Goal: Information Seeking & Learning: Understand process/instructions

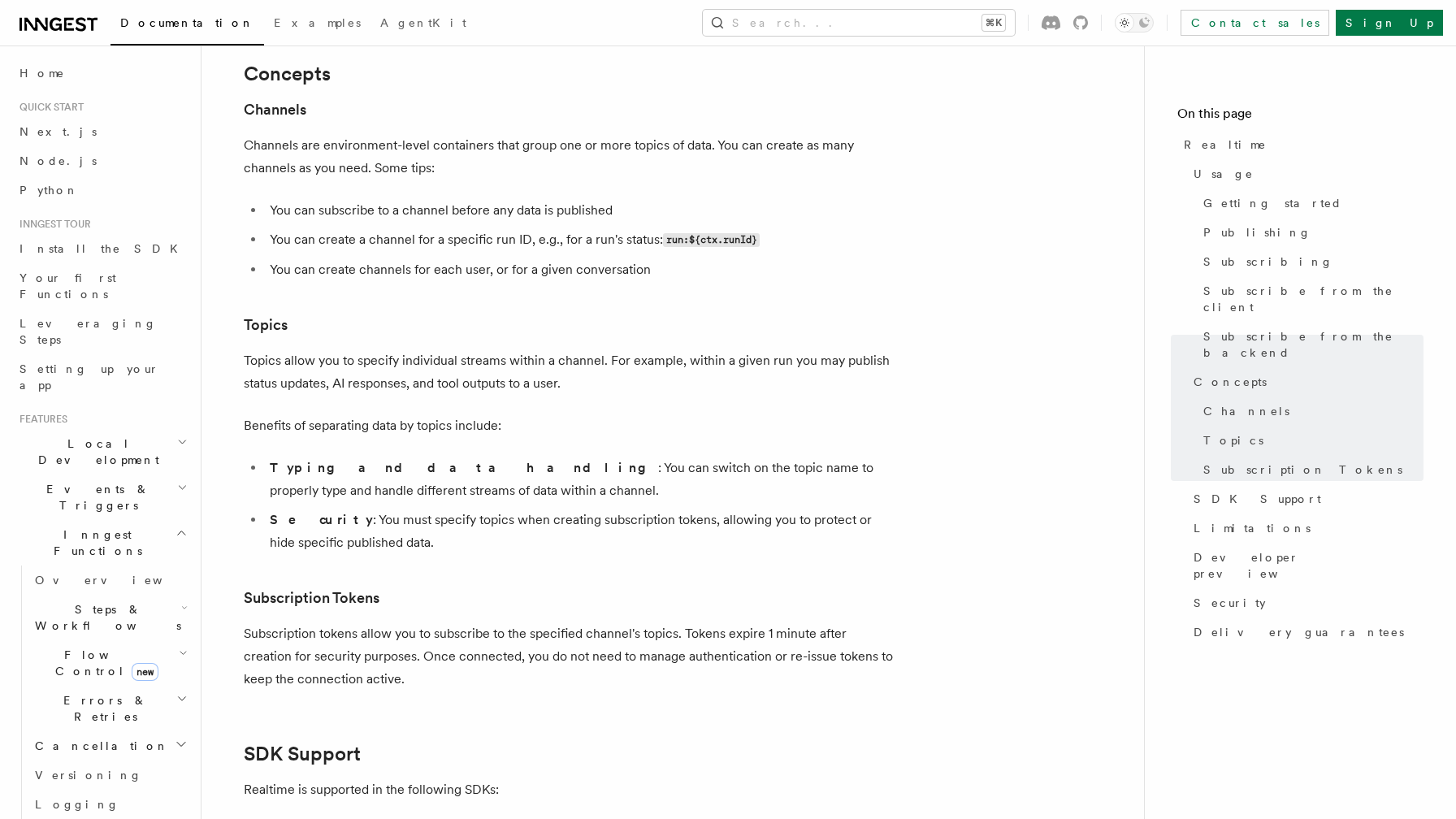
scroll to position [127, 0]
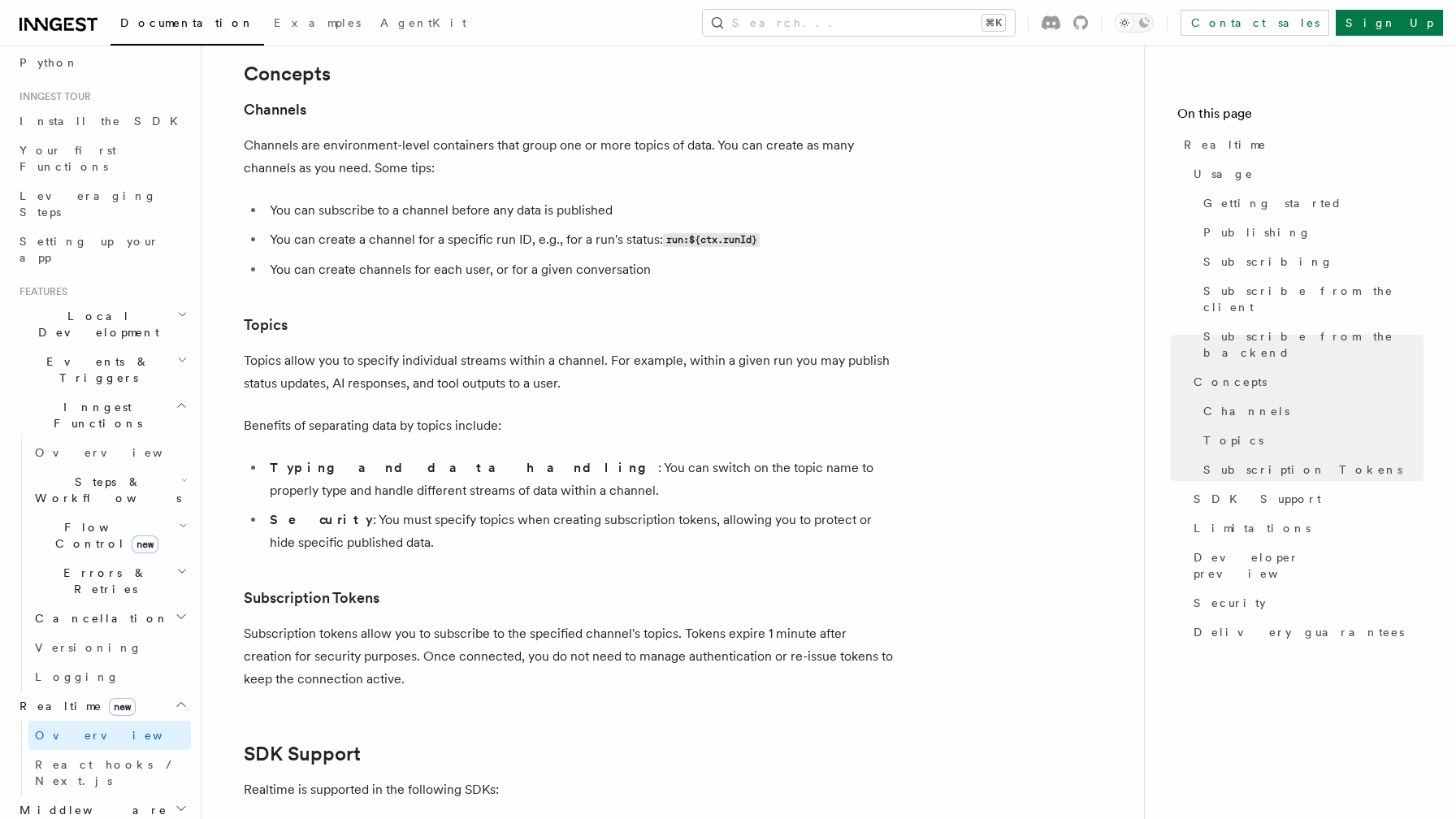
click at [154, 302] on h2 "Local Development" at bounding box center [102, 324] width 178 height 46
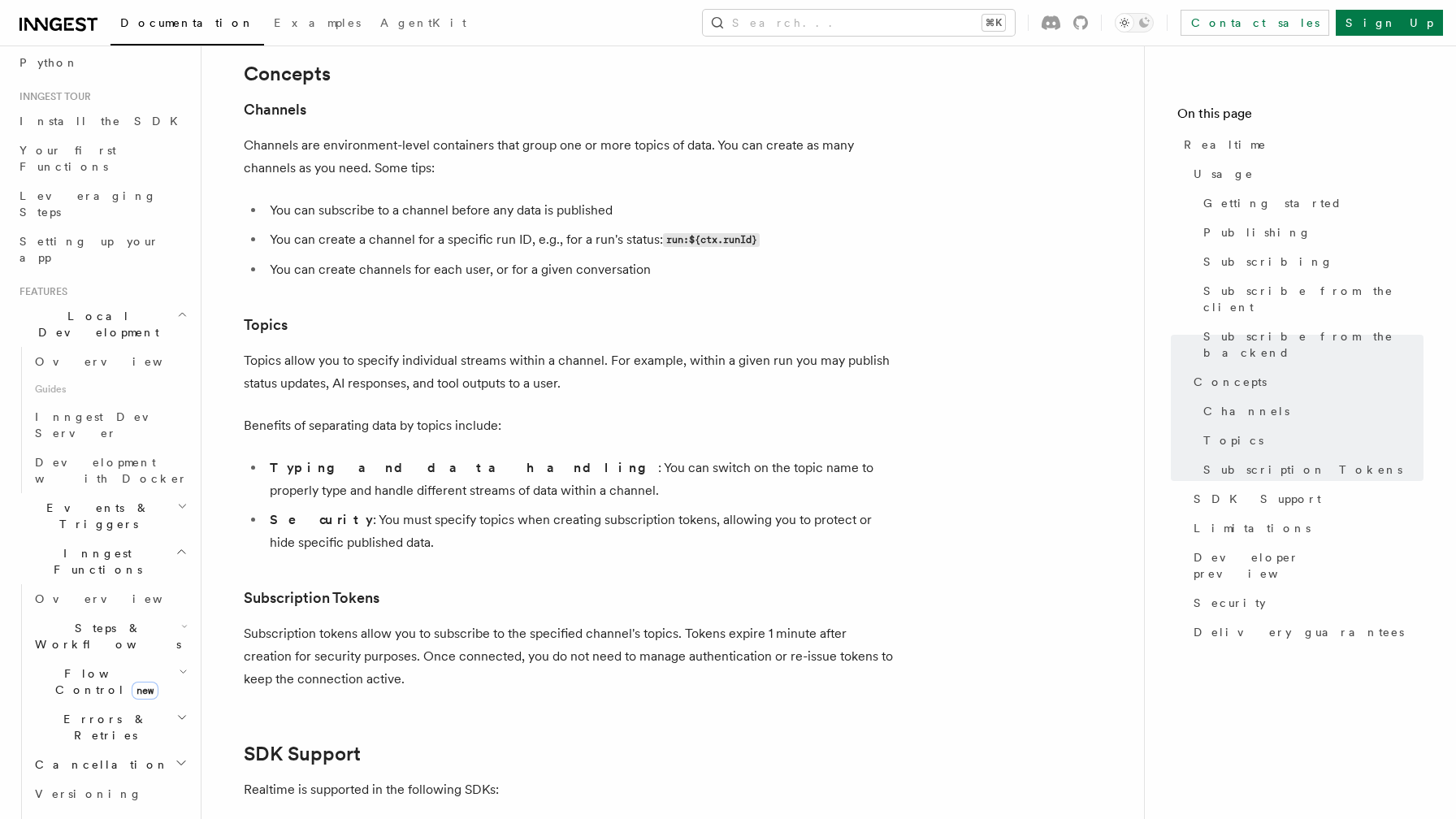
click at [154, 302] on h2 "Local Development" at bounding box center [102, 324] width 178 height 46
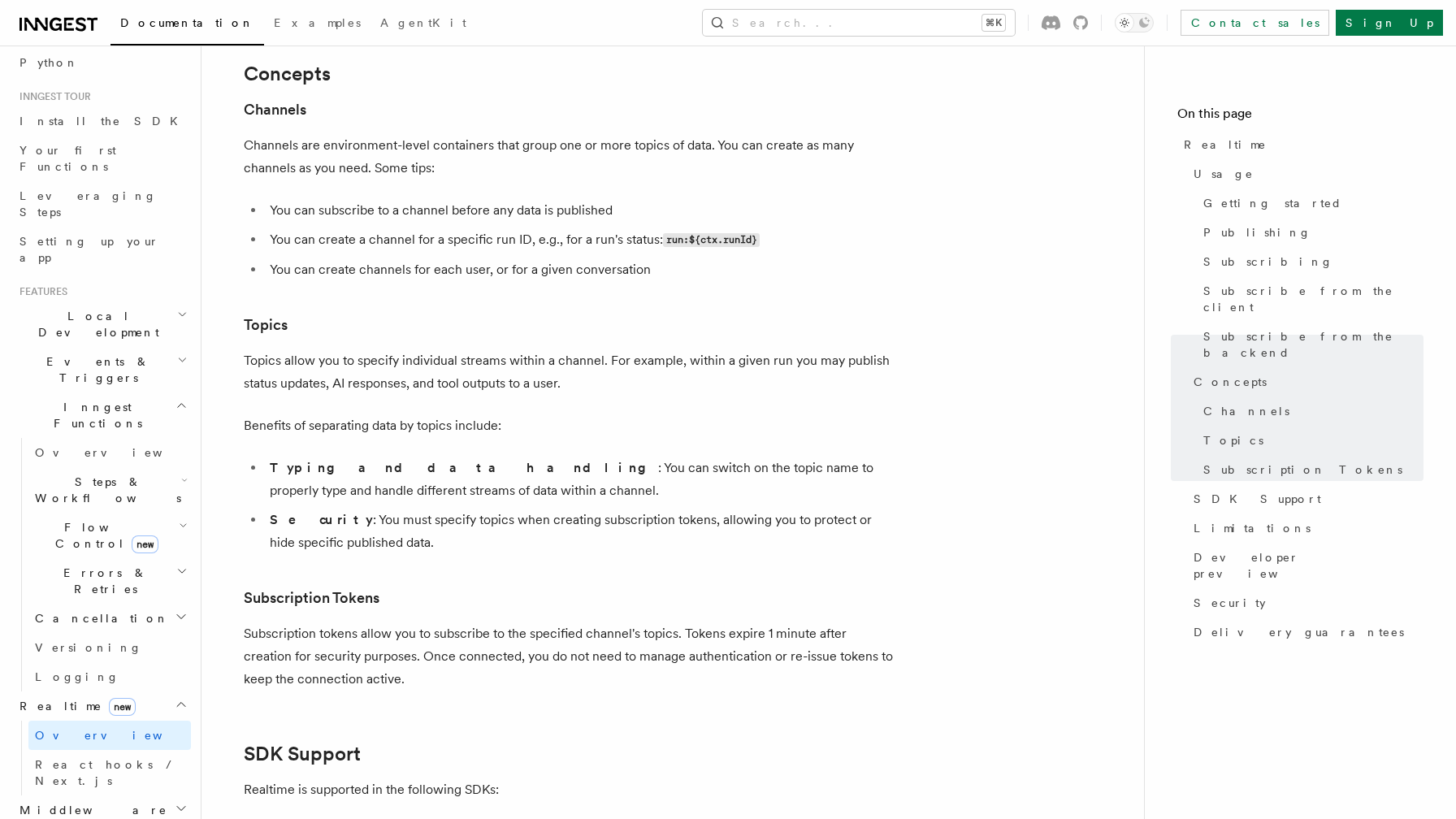
click at [154, 302] on h2 "Local Development" at bounding box center [102, 324] width 178 height 46
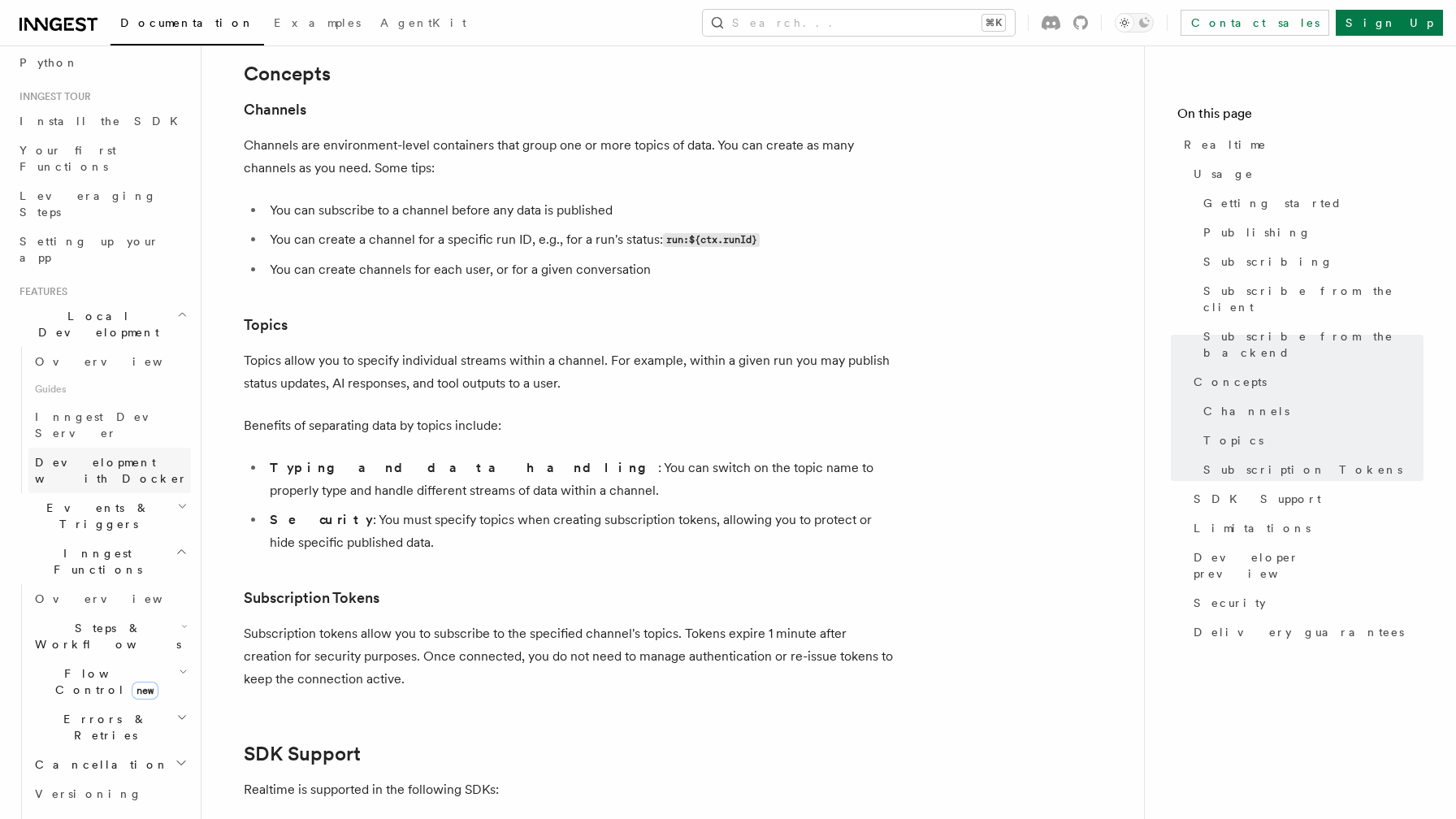
click at [106, 456] on span "Development with Docker" at bounding box center [111, 470] width 152 height 29
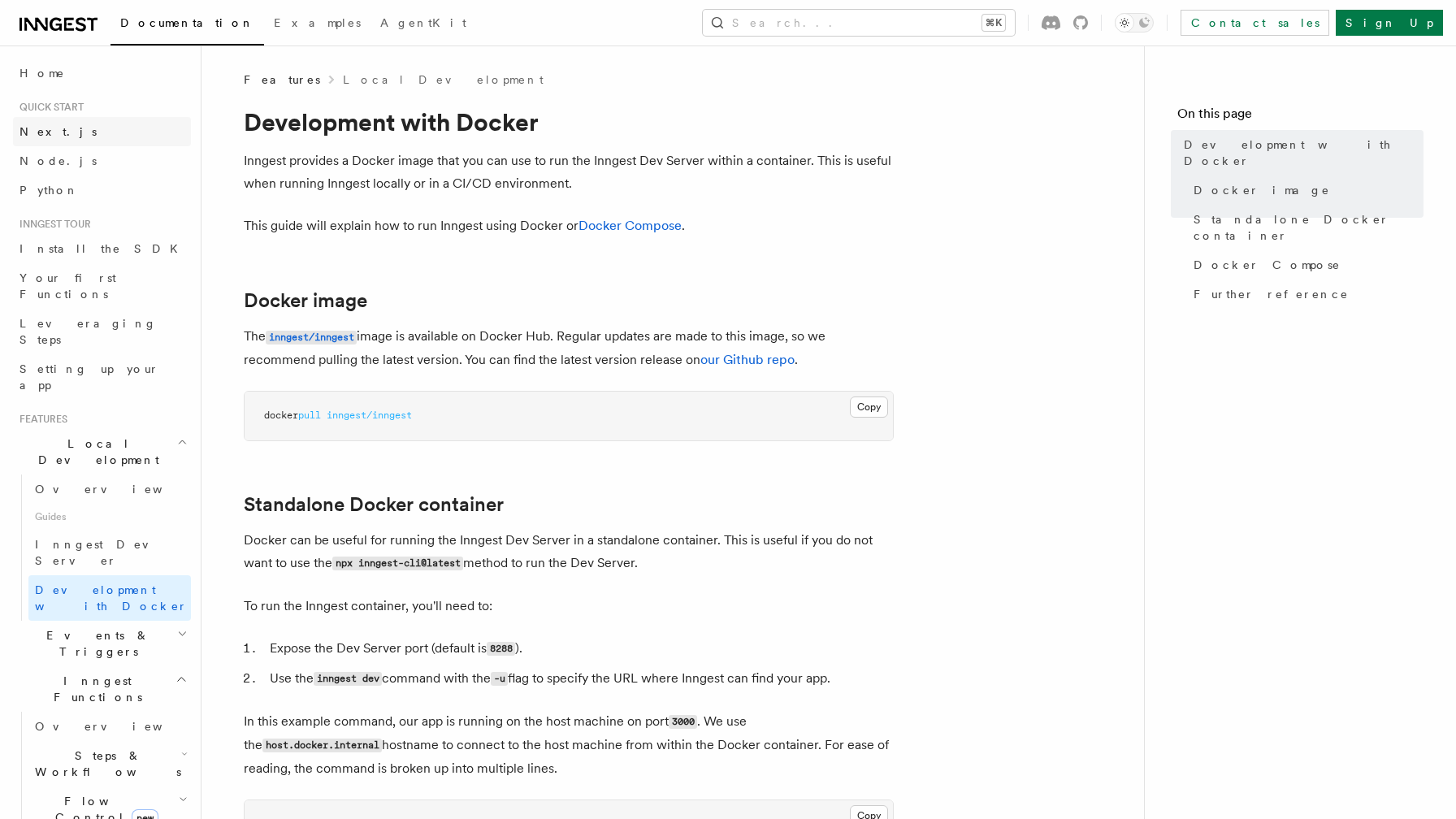
click at [36, 134] on span "Next.js" at bounding box center [58, 132] width 77 height 13
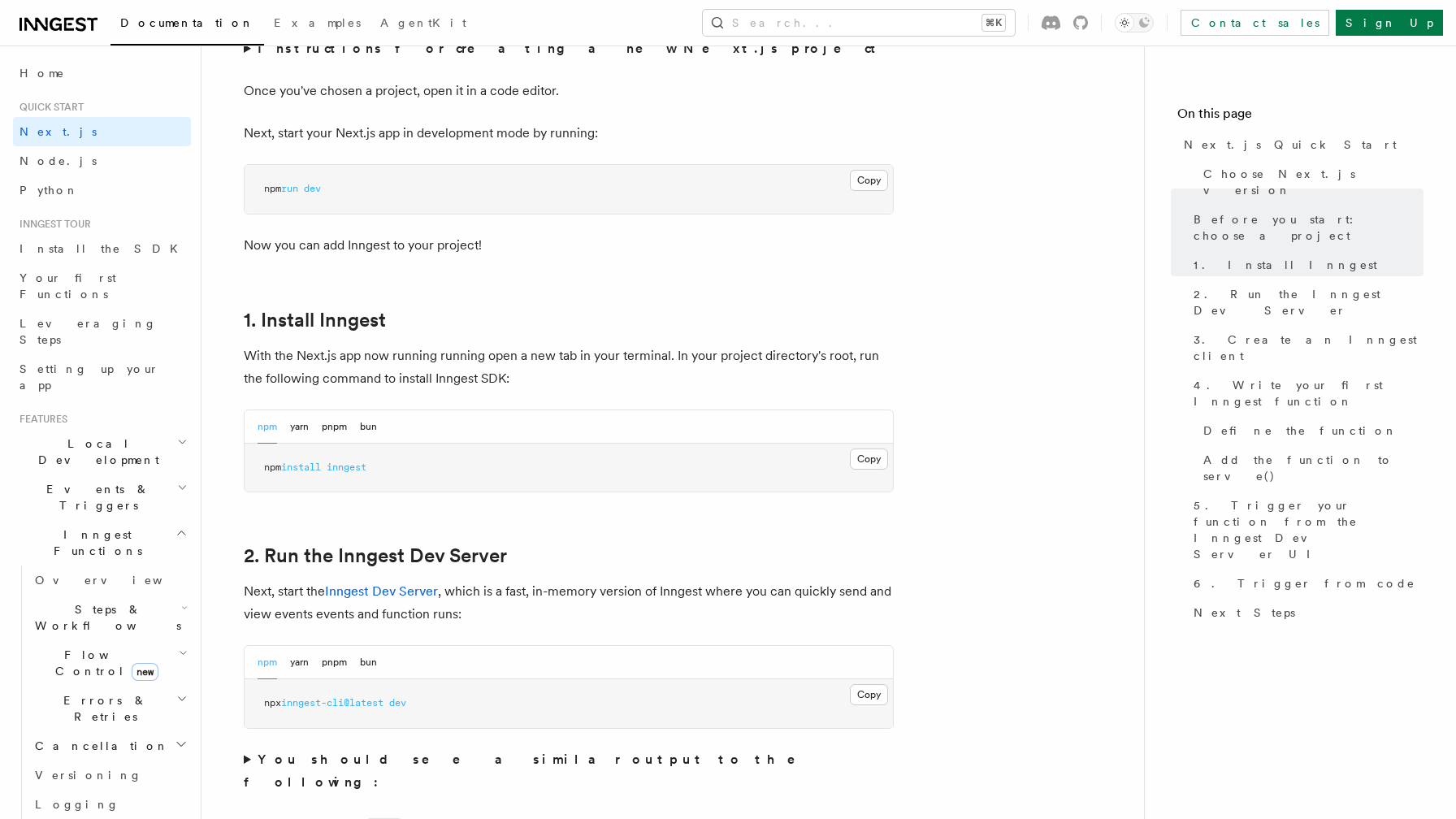
scroll to position [663, 0]
click at [177, 436] on icon "button" at bounding box center [182, 442] width 10 height 13
click at [102, 583] on span "Development with Docker" at bounding box center [111, 597] width 152 height 29
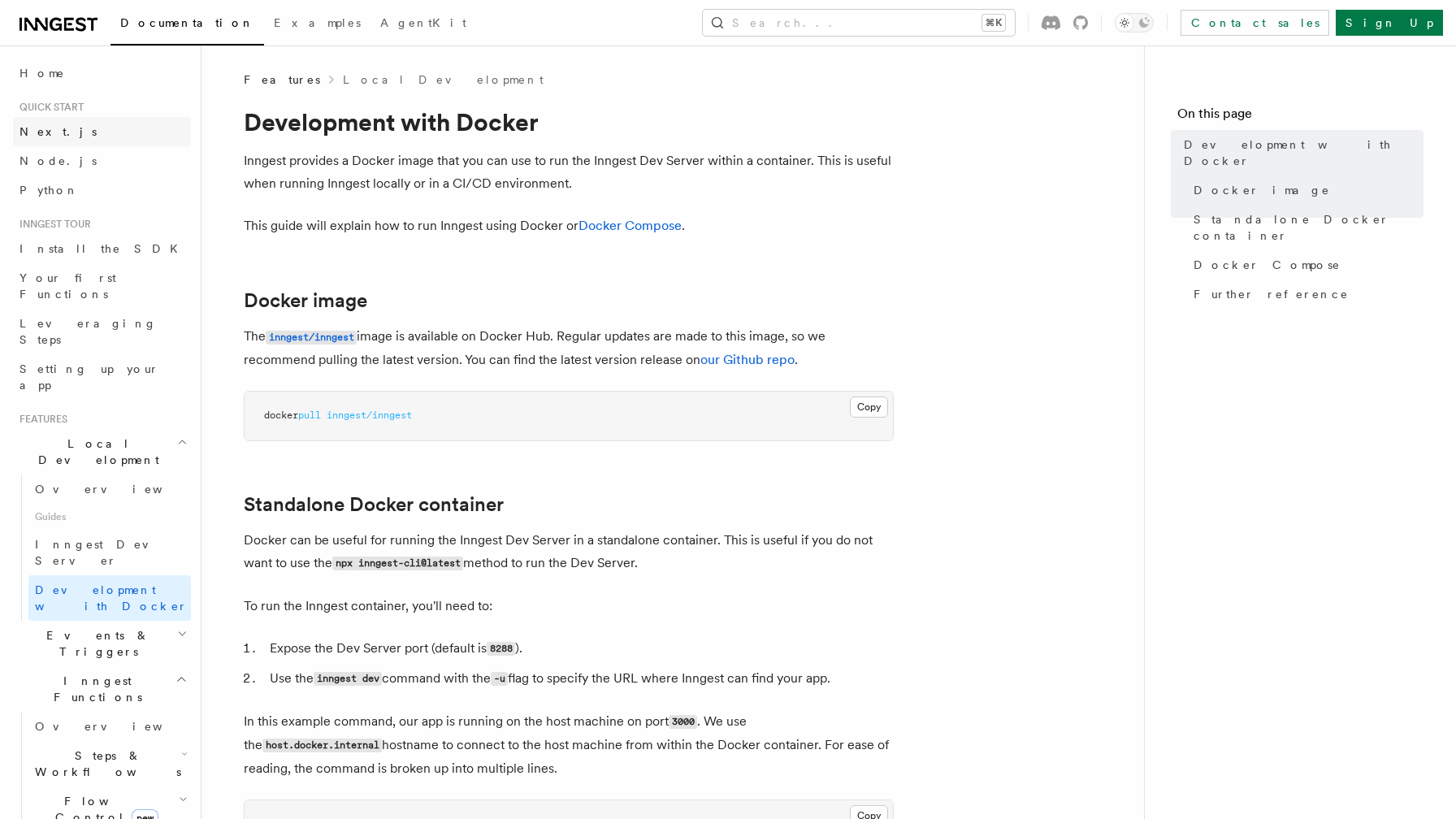
click at [48, 126] on span "Next.js" at bounding box center [58, 132] width 77 height 13
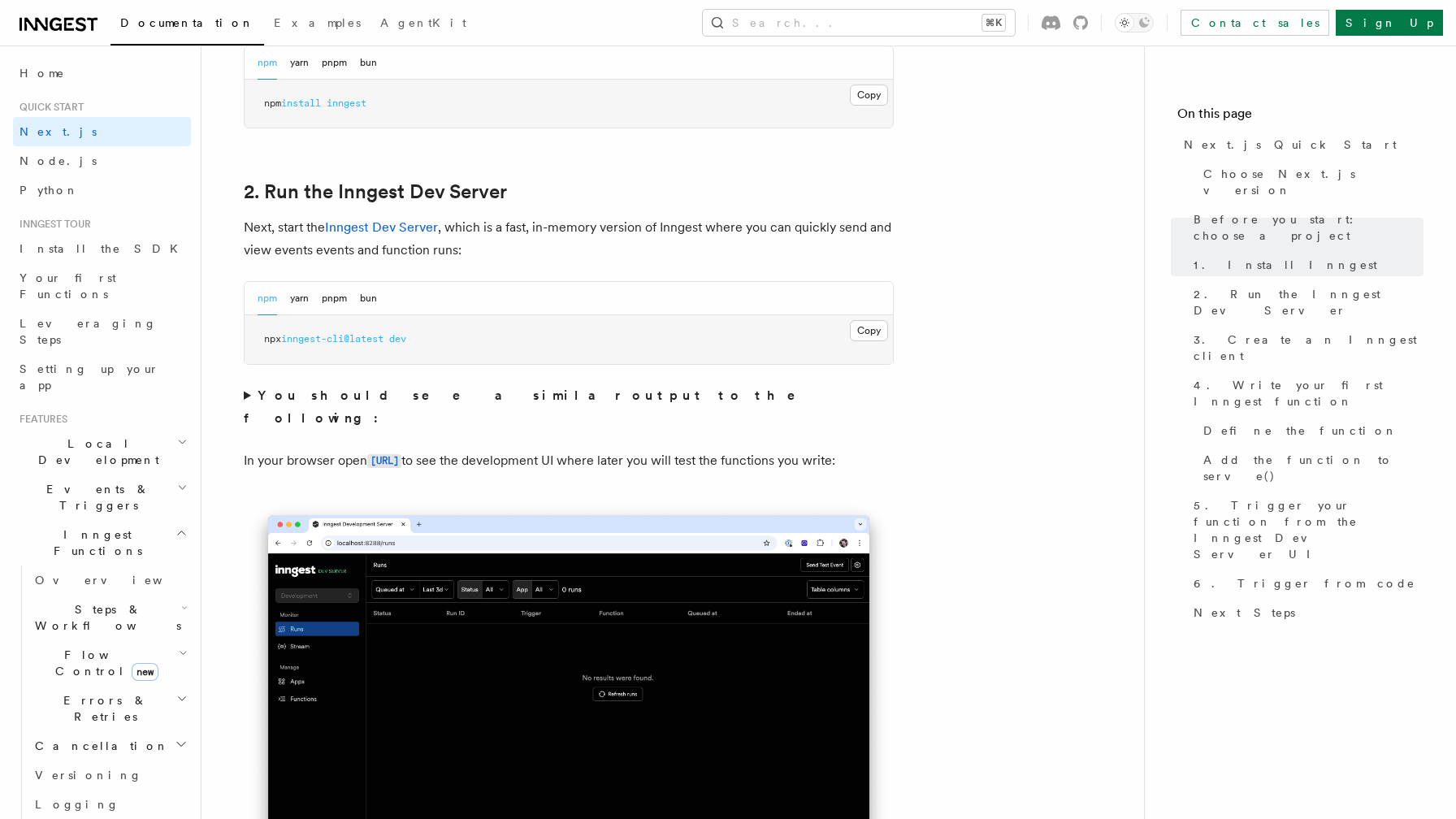
scroll to position [1027, 0]
drag, startPoint x: 436, startPoint y: 344, endPoint x: 260, endPoint y: 336, distance: 176.2
click at [260, 336] on pre "npx inngest-cli@latest dev" at bounding box center [568, 338] width 648 height 48
copy span "npx inngest-cli@latest dev"
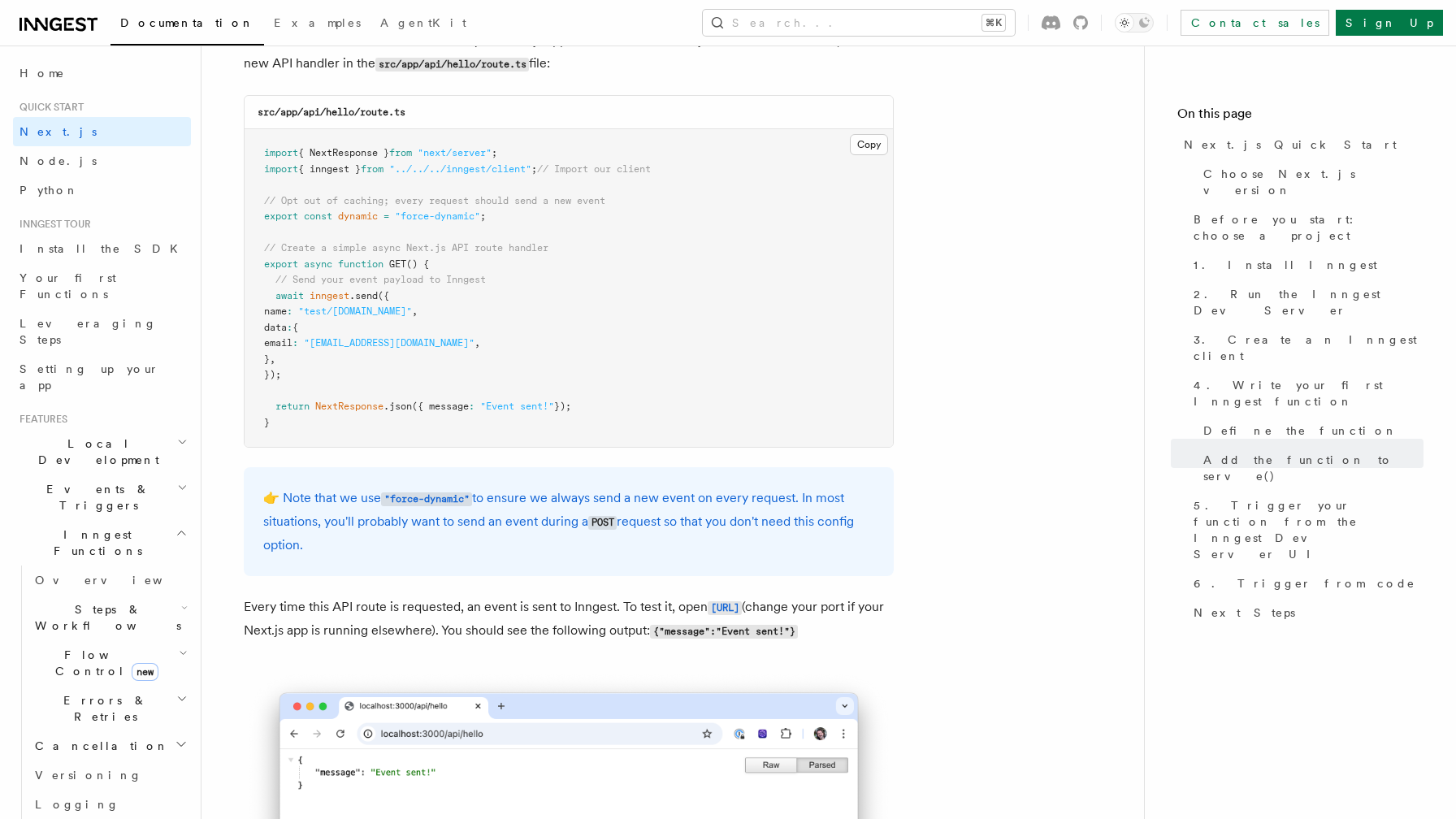
scroll to position [8575, 0]
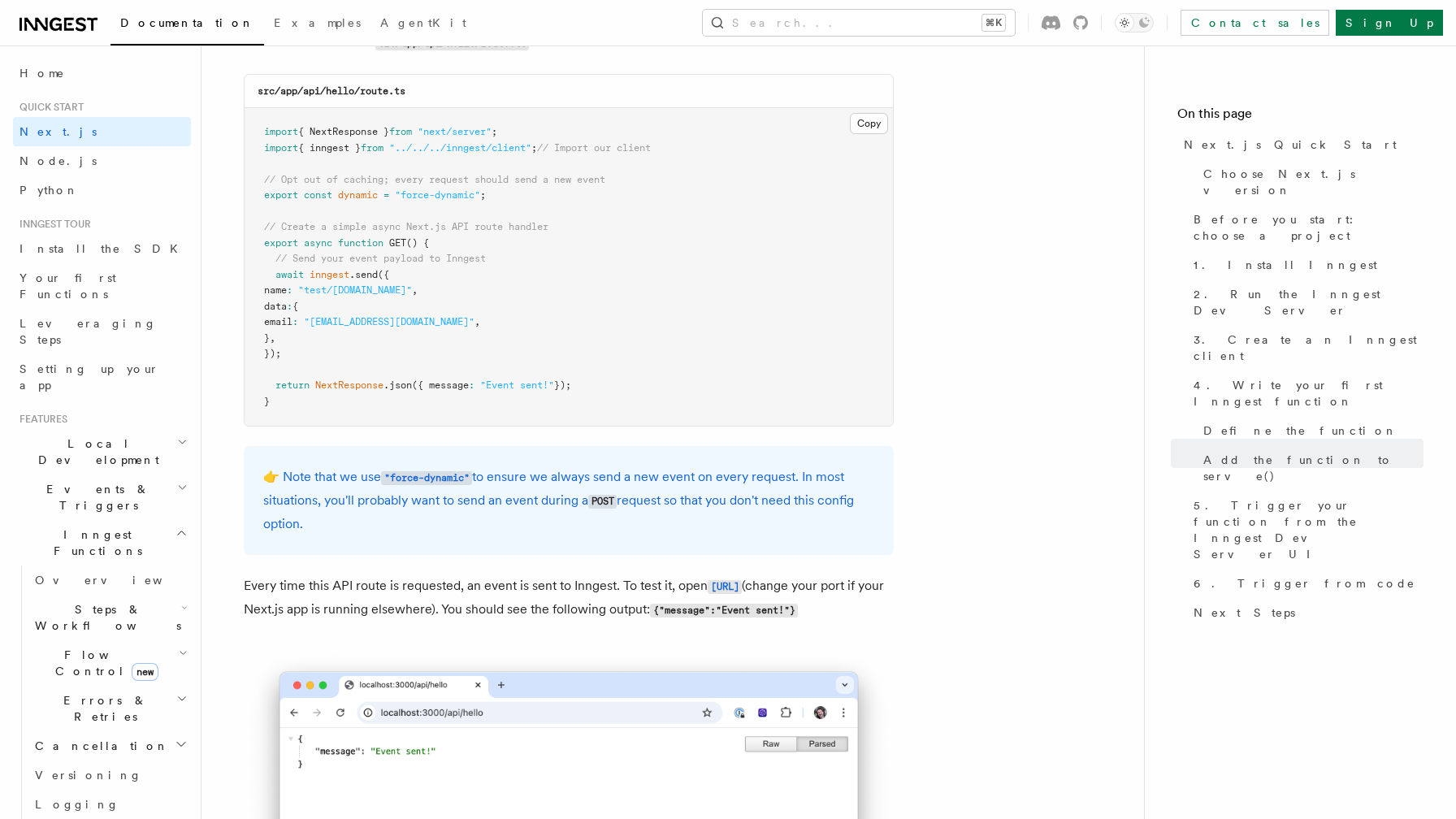
click at [179, 486] on icon "button" at bounding box center [182, 487] width 6 height 3
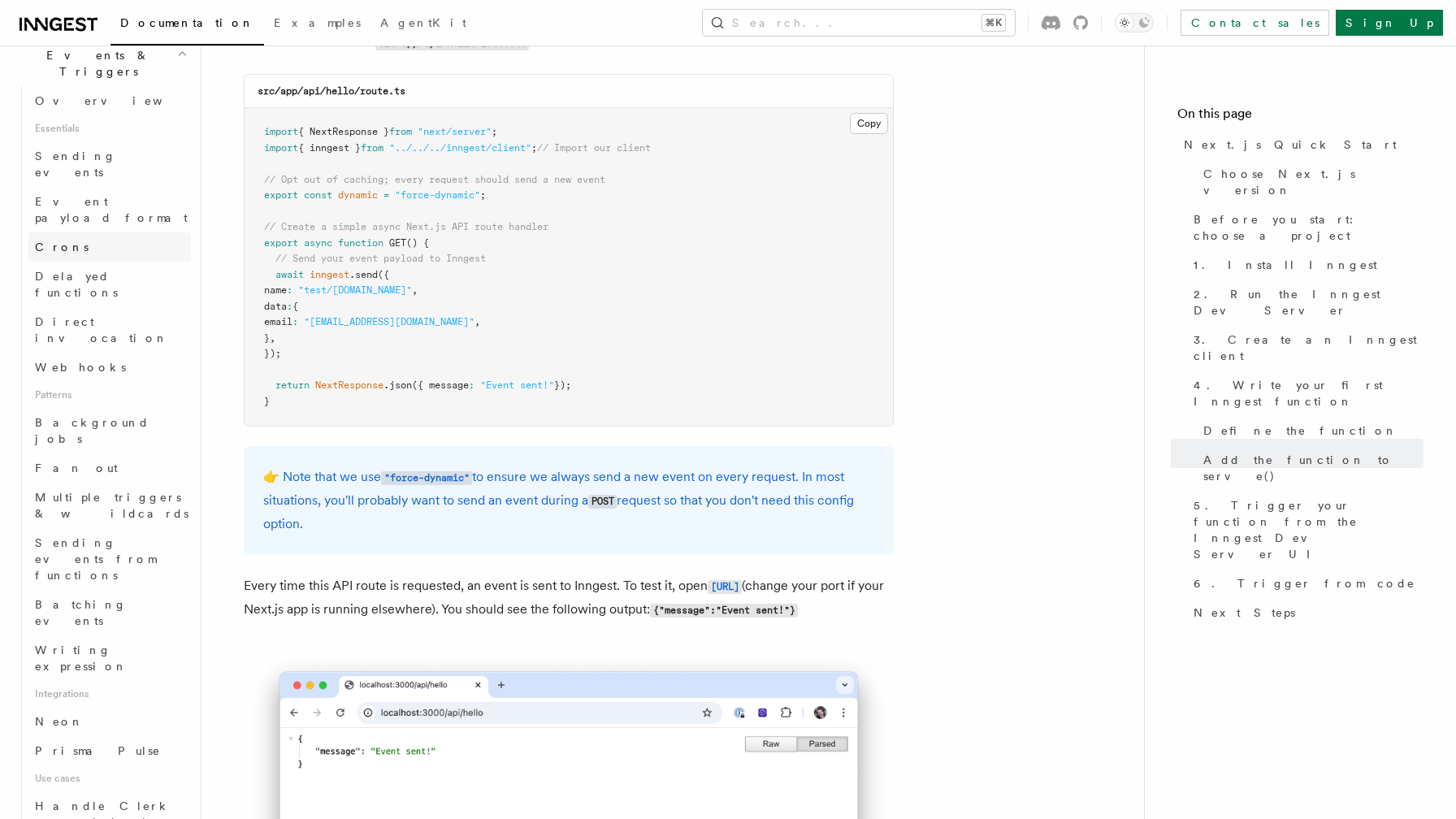
scroll to position [436, 0]
click at [148, 734] on link "Prisma Pulse" at bounding box center [110, 748] width 162 height 29
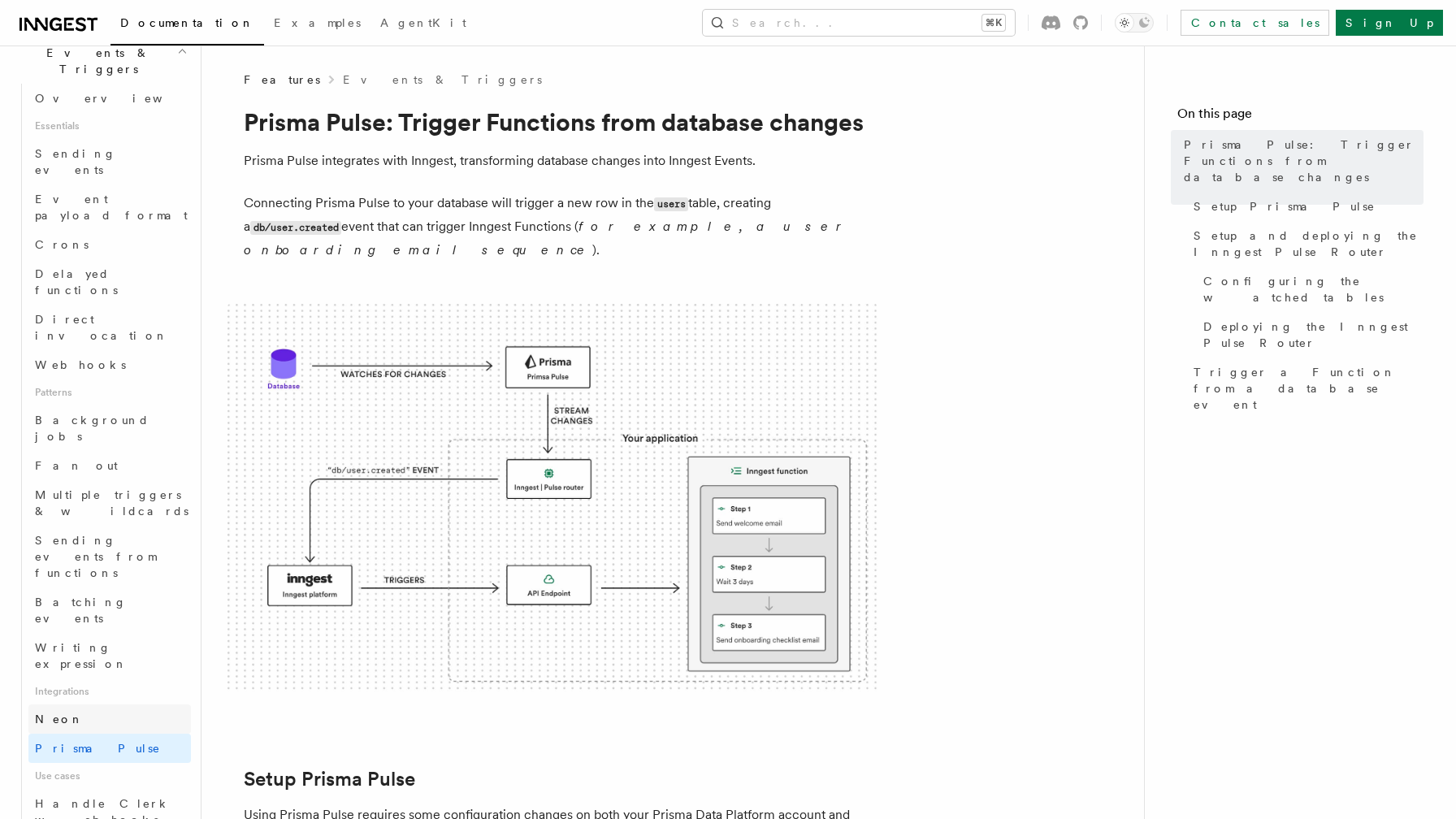
click at [147, 705] on link "Neon" at bounding box center [110, 719] width 162 height 29
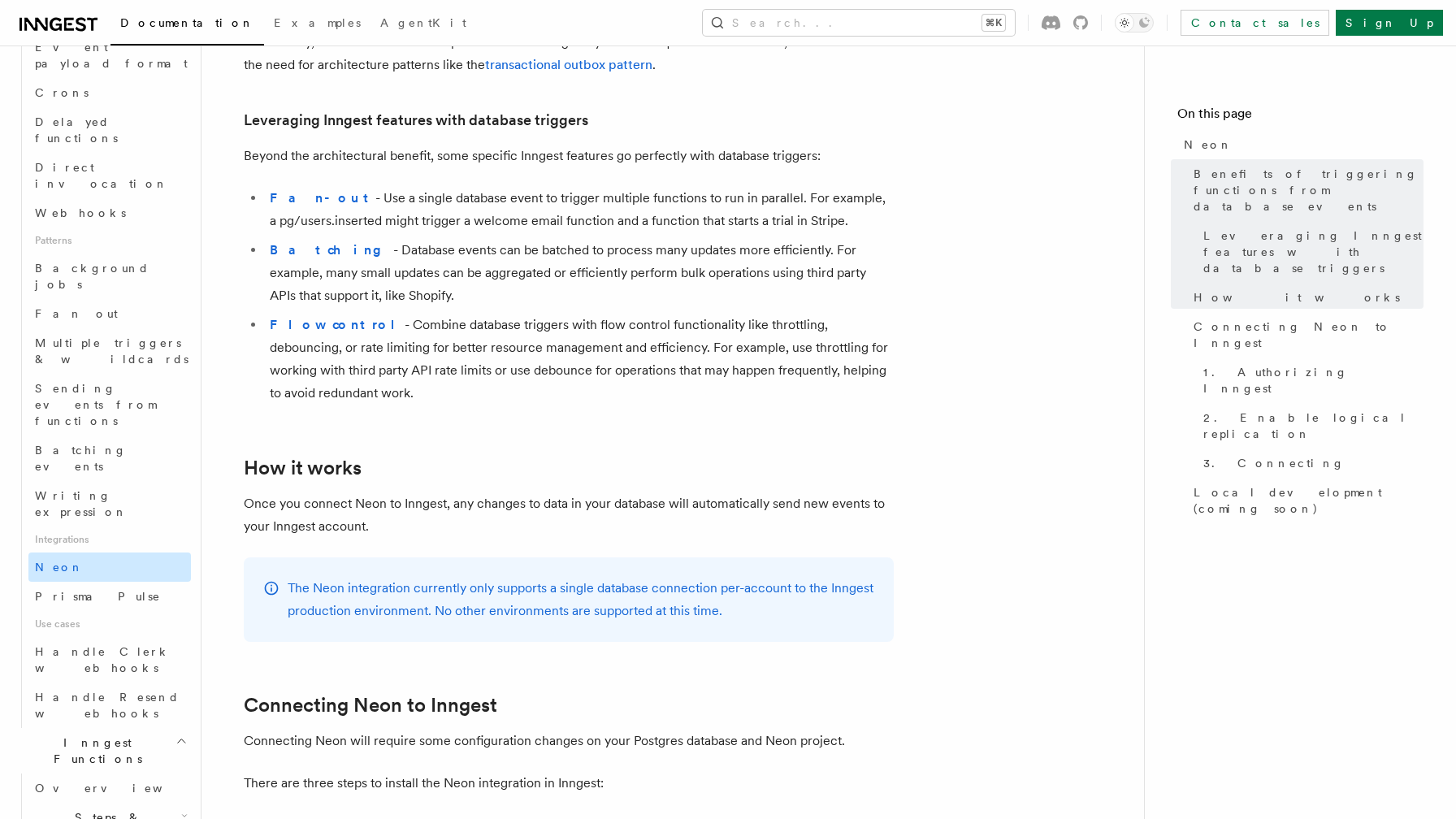
scroll to position [589, 0]
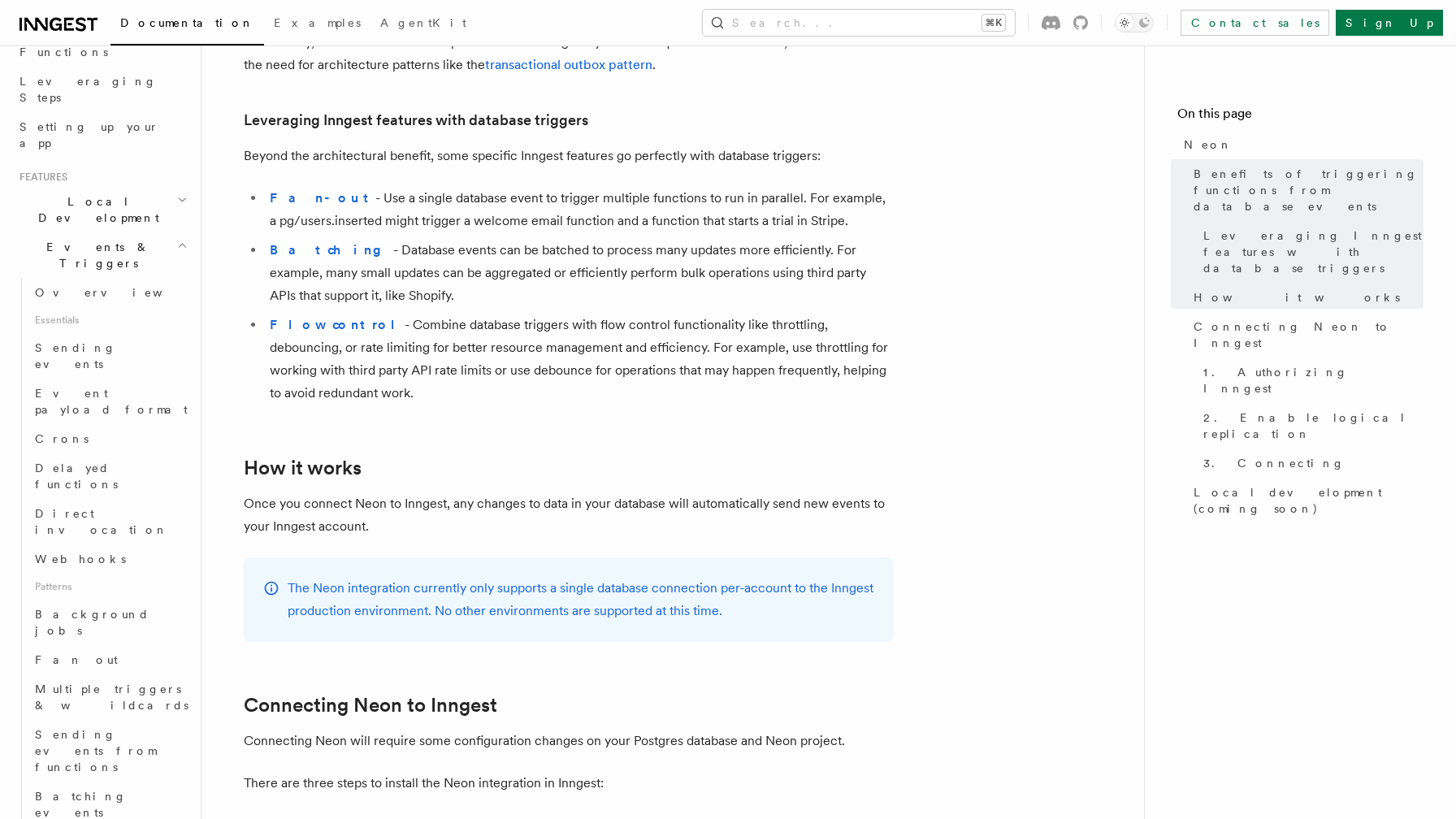
scroll to position [239, 0]
click at [120, 548] on link "Webhooks" at bounding box center [110, 562] width 162 height 29
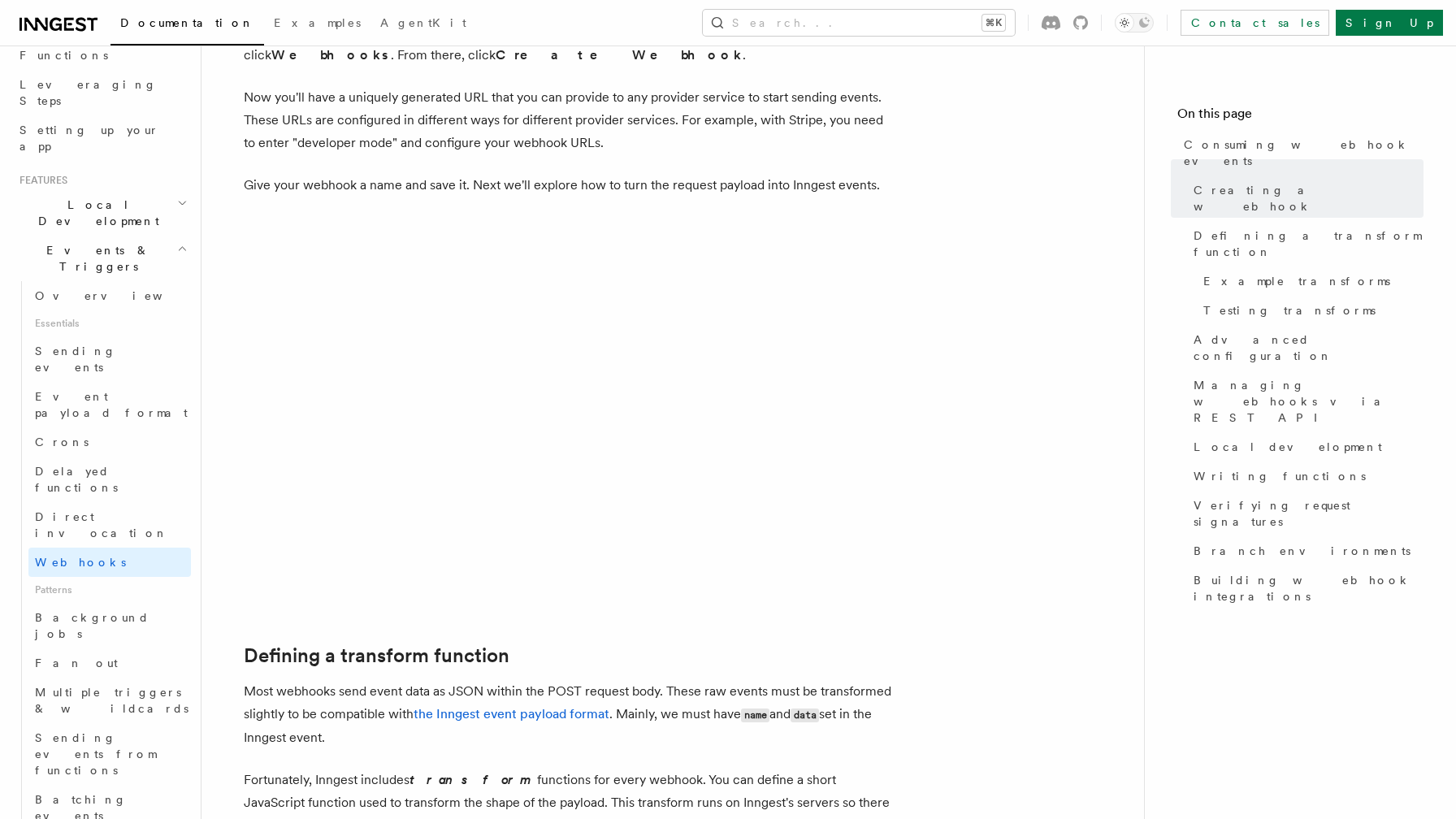
scroll to position [509, 0]
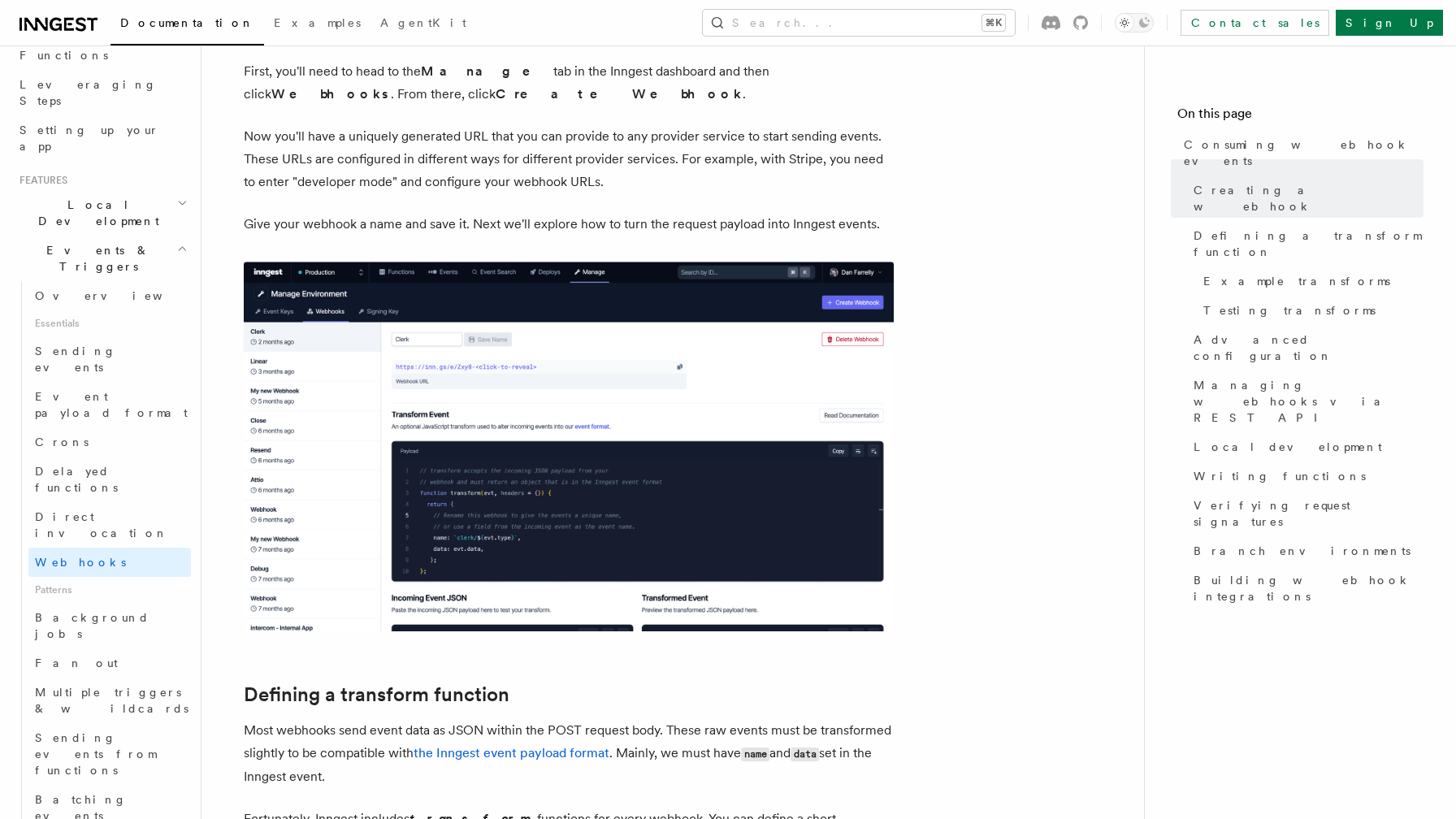
click at [165, 190] on h2 "Local Development" at bounding box center [102, 213] width 178 height 46
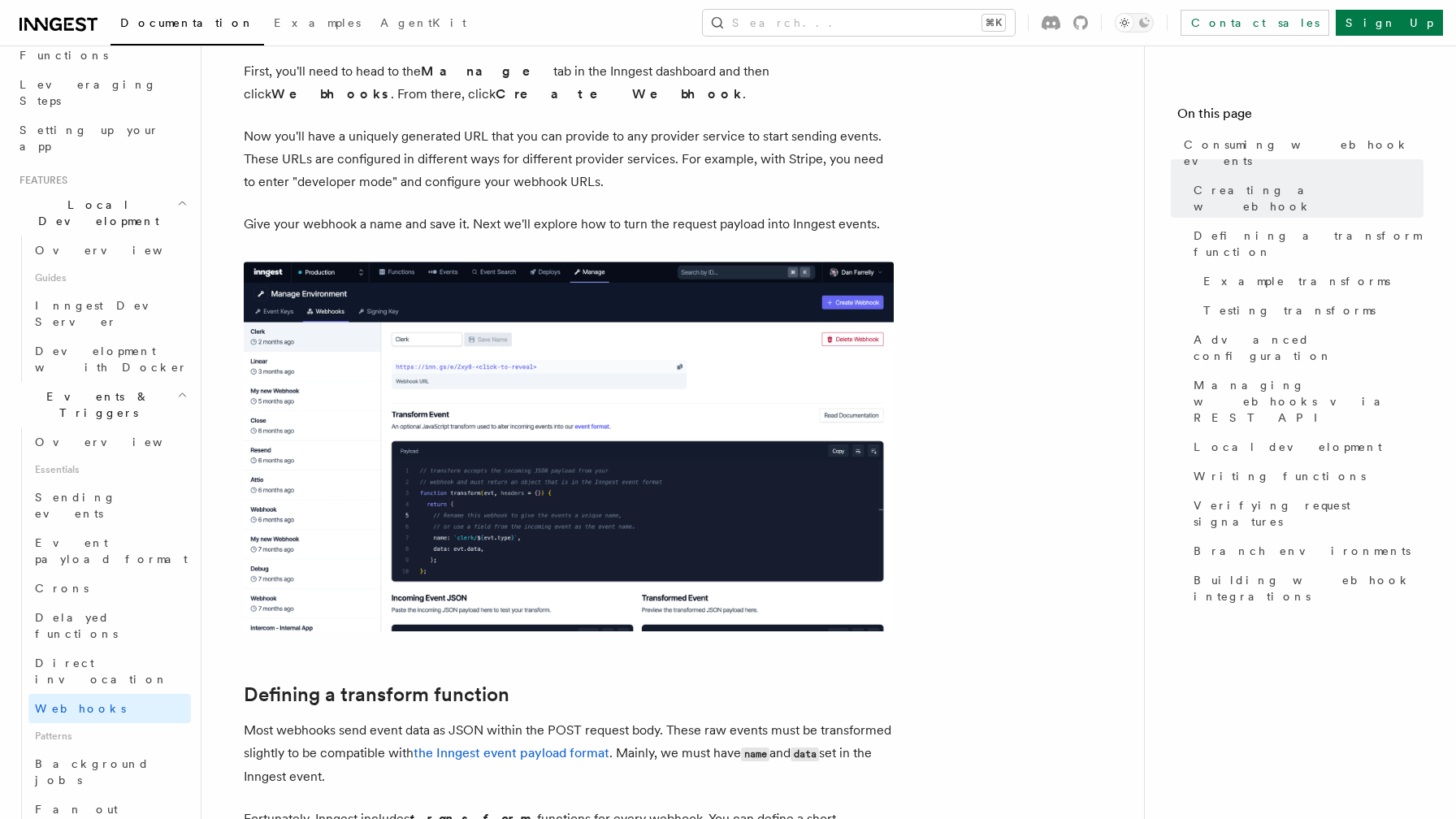
click at [165, 190] on h2 "Local Development" at bounding box center [102, 213] width 178 height 46
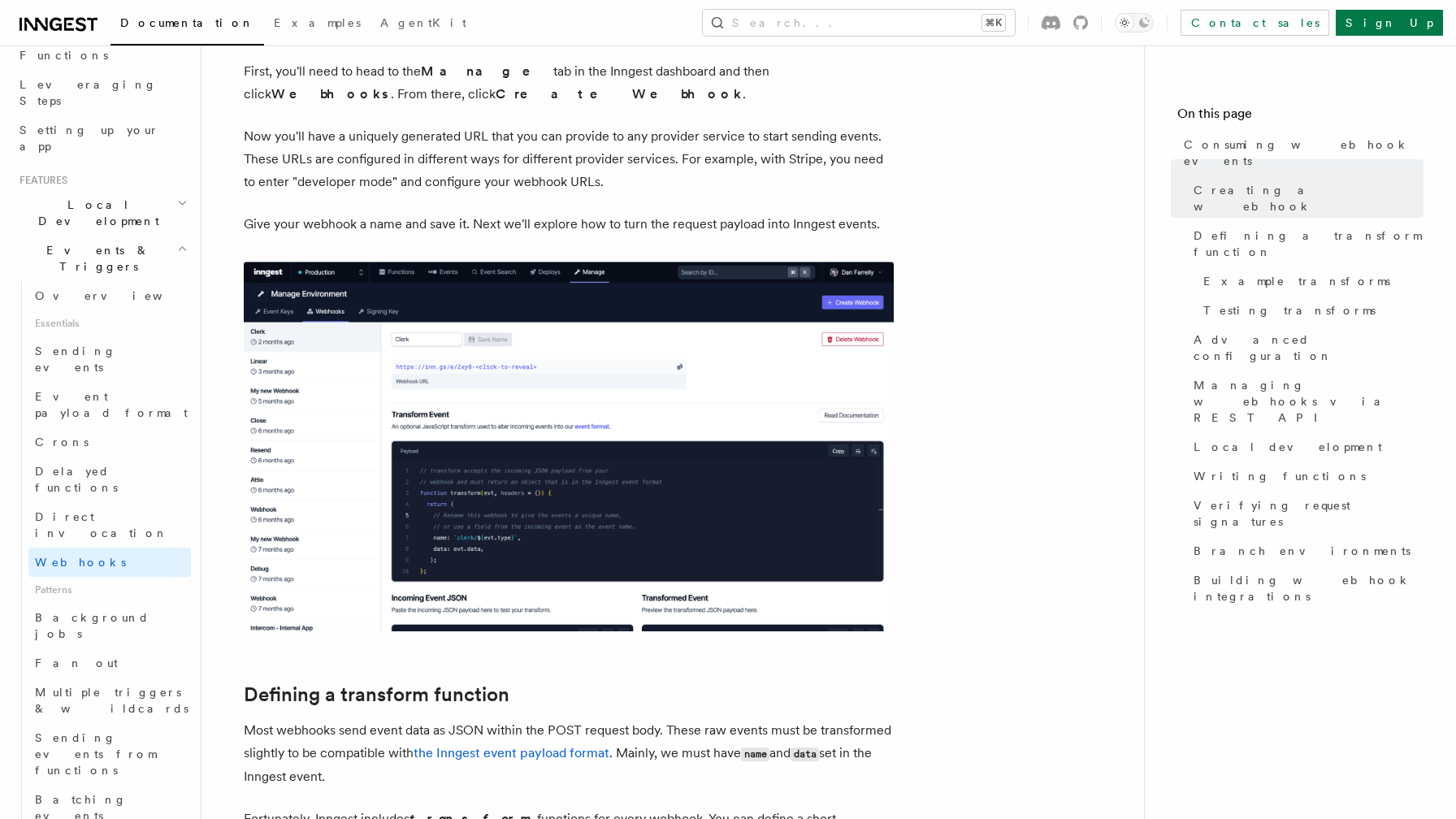
click at [165, 190] on h2 "Local Development" at bounding box center [102, 213] width 178 height 46
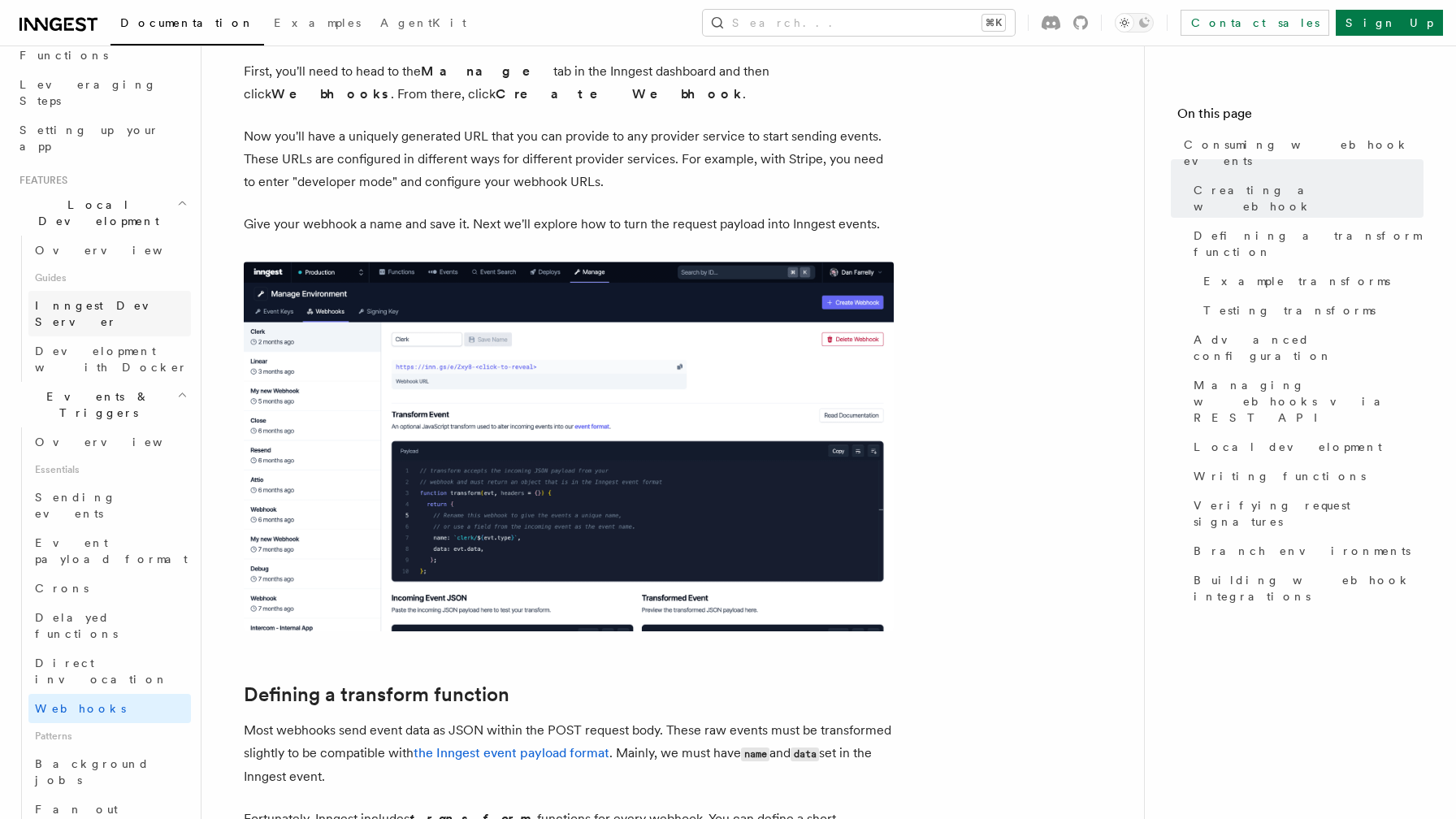
click at [121, 299] on span "Inngest Dev Server" at bounding box center [105, 313] width 139 height 29
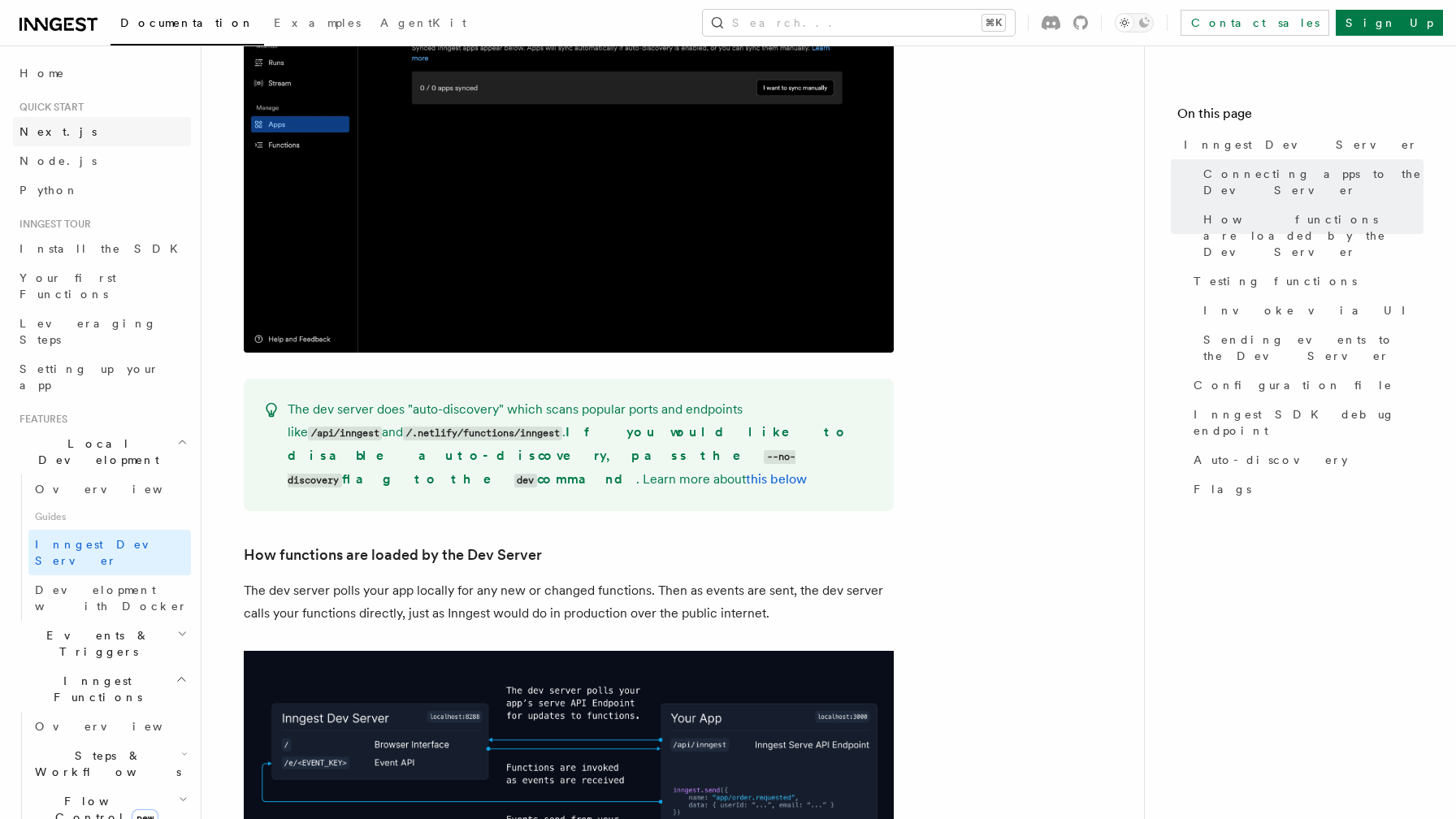
click at [66, 131] on link "Next.js" at bounding box center [102, 131] width 178 height 29
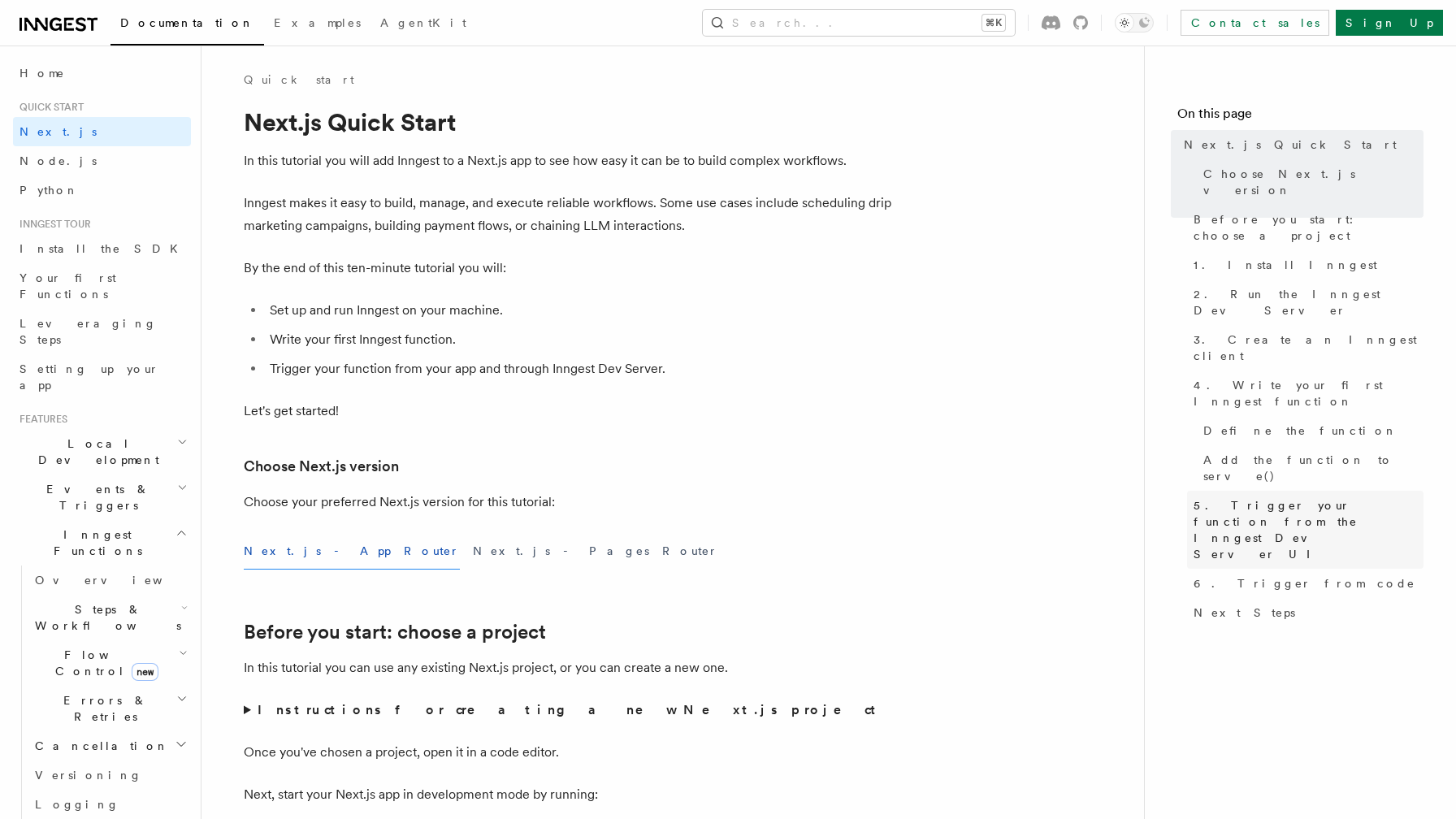
click at [1267, 497] on span "5. Trigger your function from the Inngest Dev Server UI" at bounding box center [1308, 529] width 230 height 65
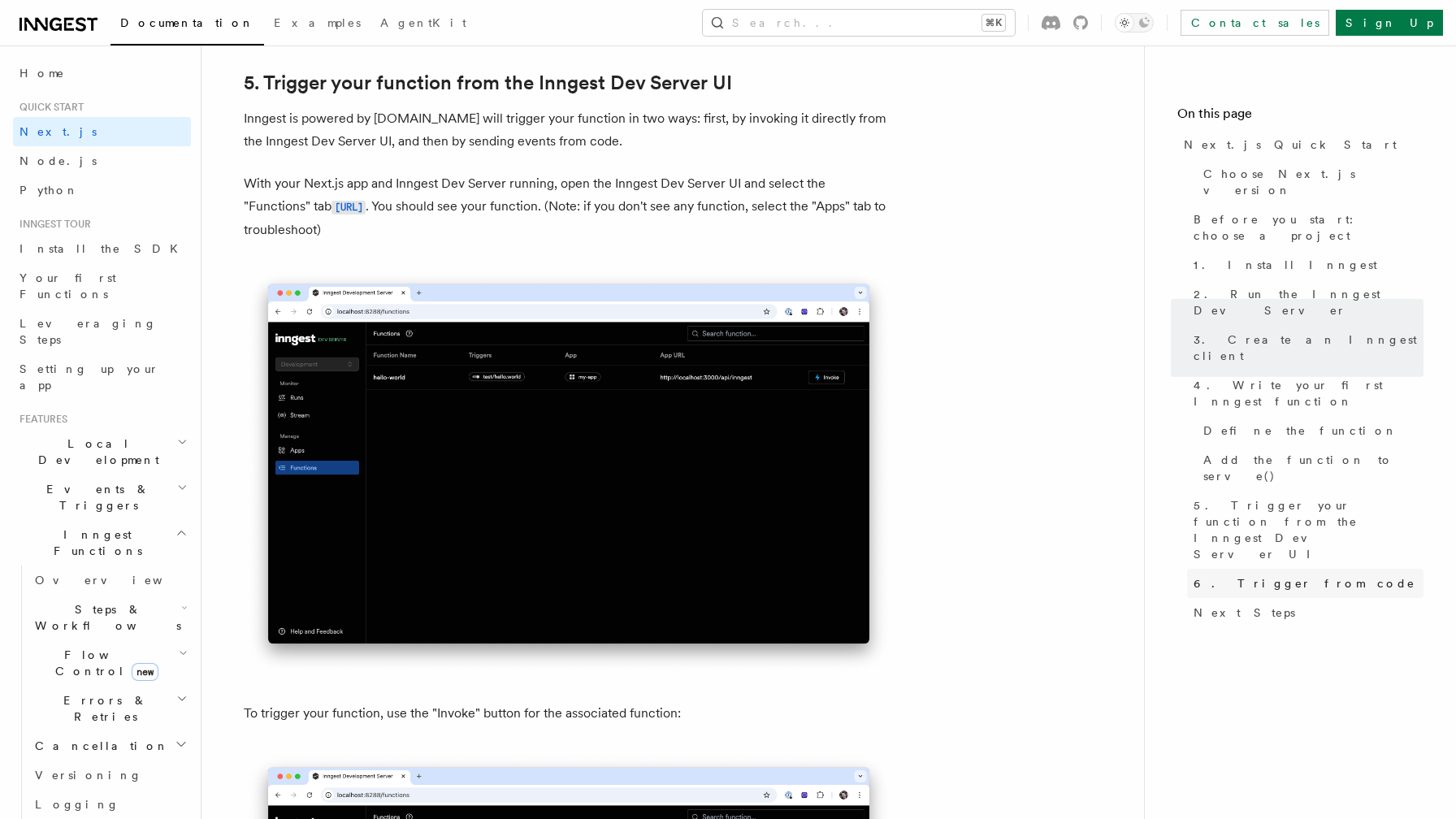
click at [1261, 575] on span "6. Trigger from code" at bounding box center [1304, 582] width 222 height 16
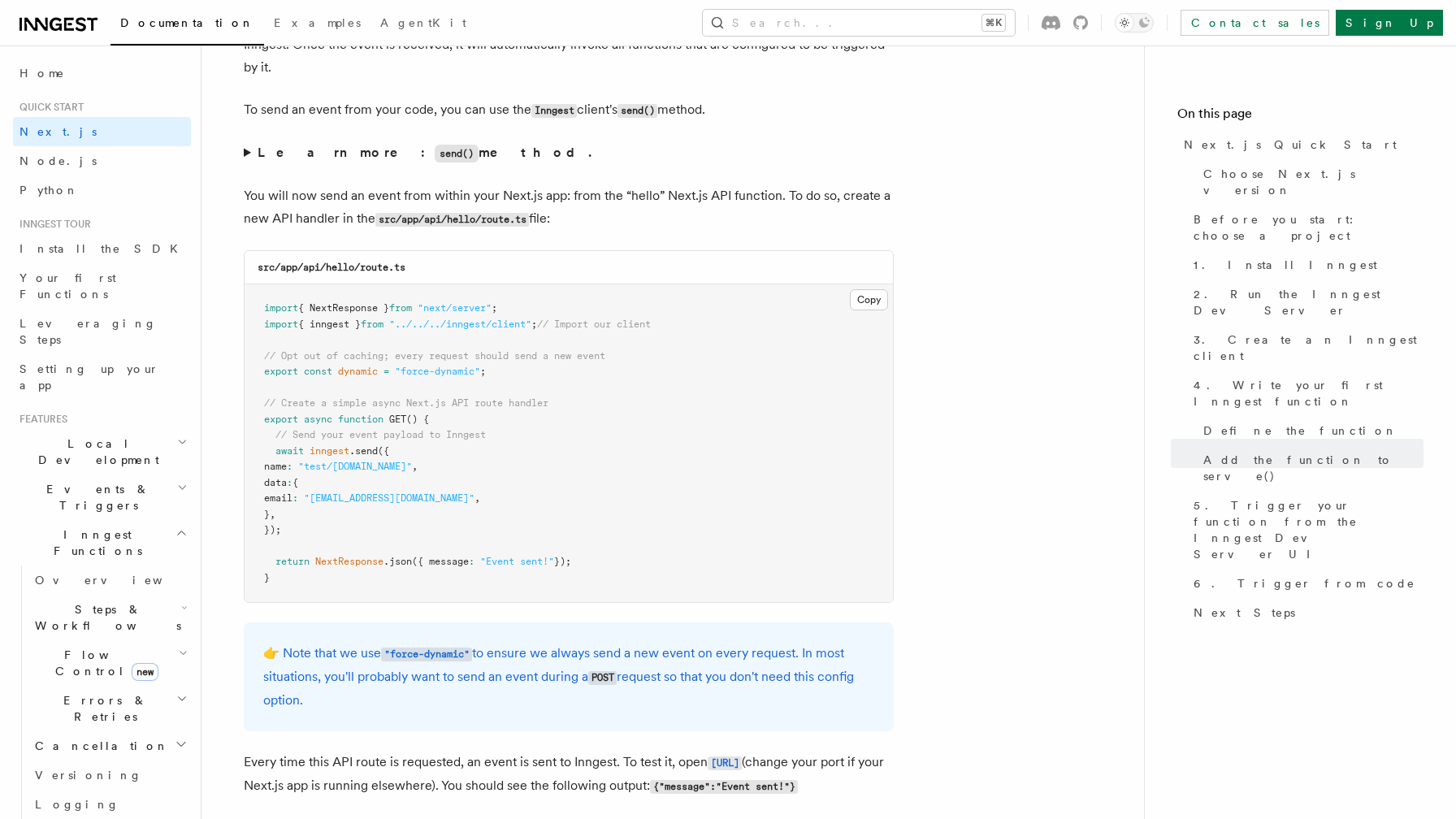
scroll to position [8401, 0]
click at [97, 436] on span "Local Development" at bounding box center [95, 451] width 164 height 32
click at [97, 583] on span "Development with Docker" at bounding box center [111, 597] width 152 height 29
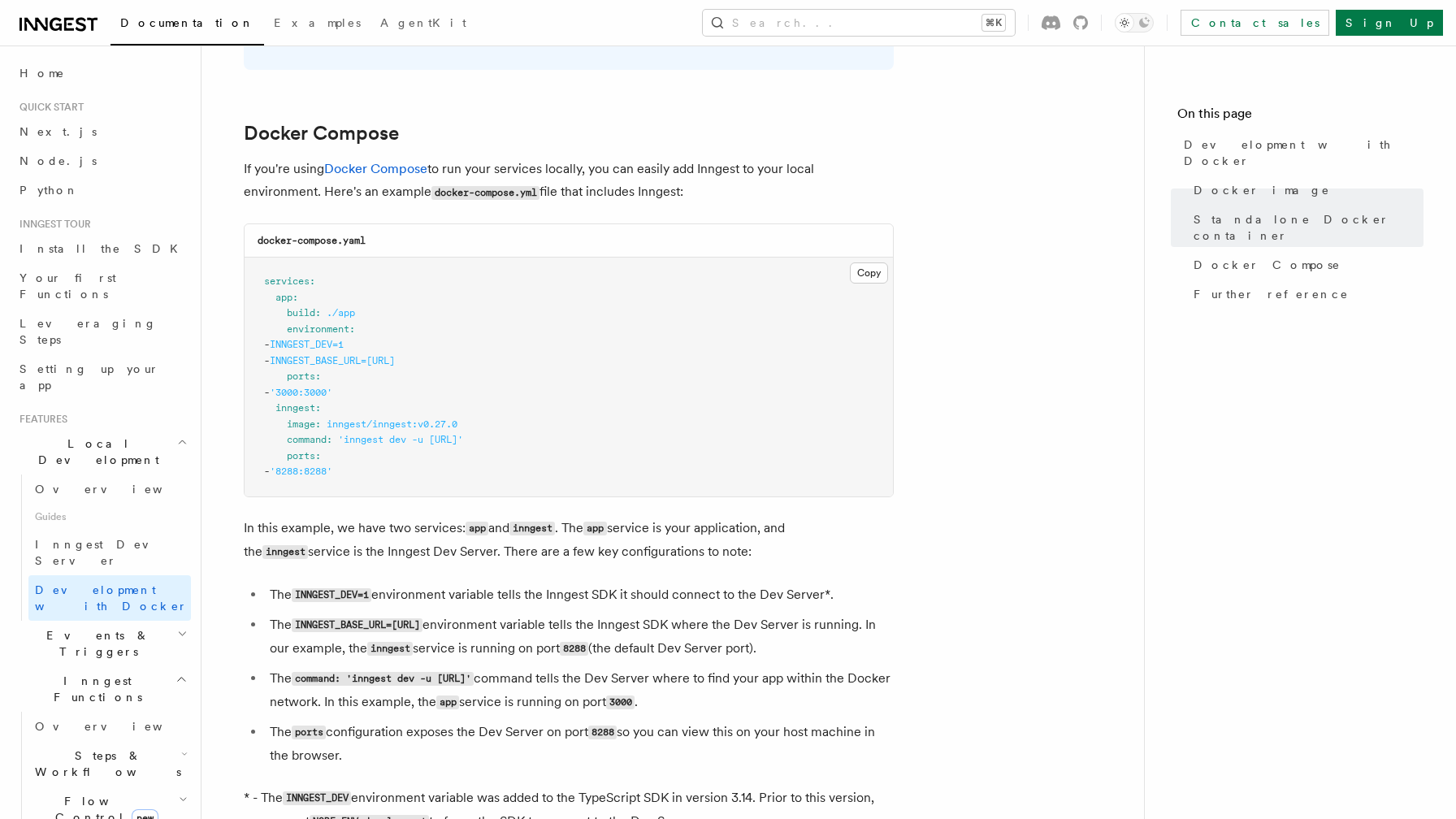
scroll to position [1007, 0]
click at [463, 444] on span "'inngest dev -u [URL]'" at bounding box center [400, 437] width 125 height 11
drag, startPoint x: 624, startPoint y: 444, endPoint x: 290, endPoint y: 438, distance: 334.1
click at [290, 438] on pre "services : app : build : ./app environment : - INNGEST_DEV=1 - INNGEST_BASE_URL…" at bounding box center [568, 375] width 648 height 239
copy span "command : 'inngest dev -u [URL]'"
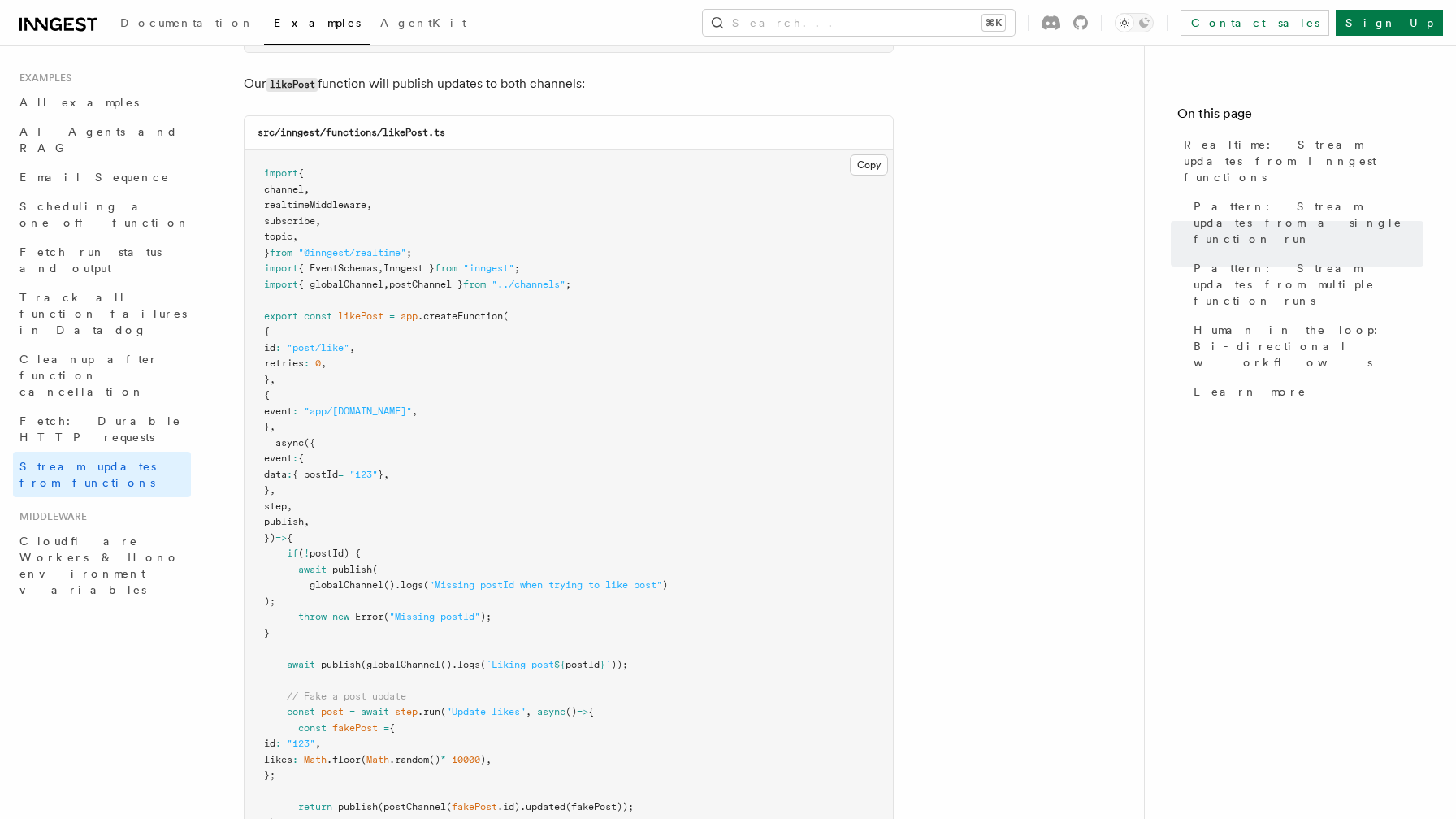
scroll to position [1930, 0]
